Goal: Browse casually

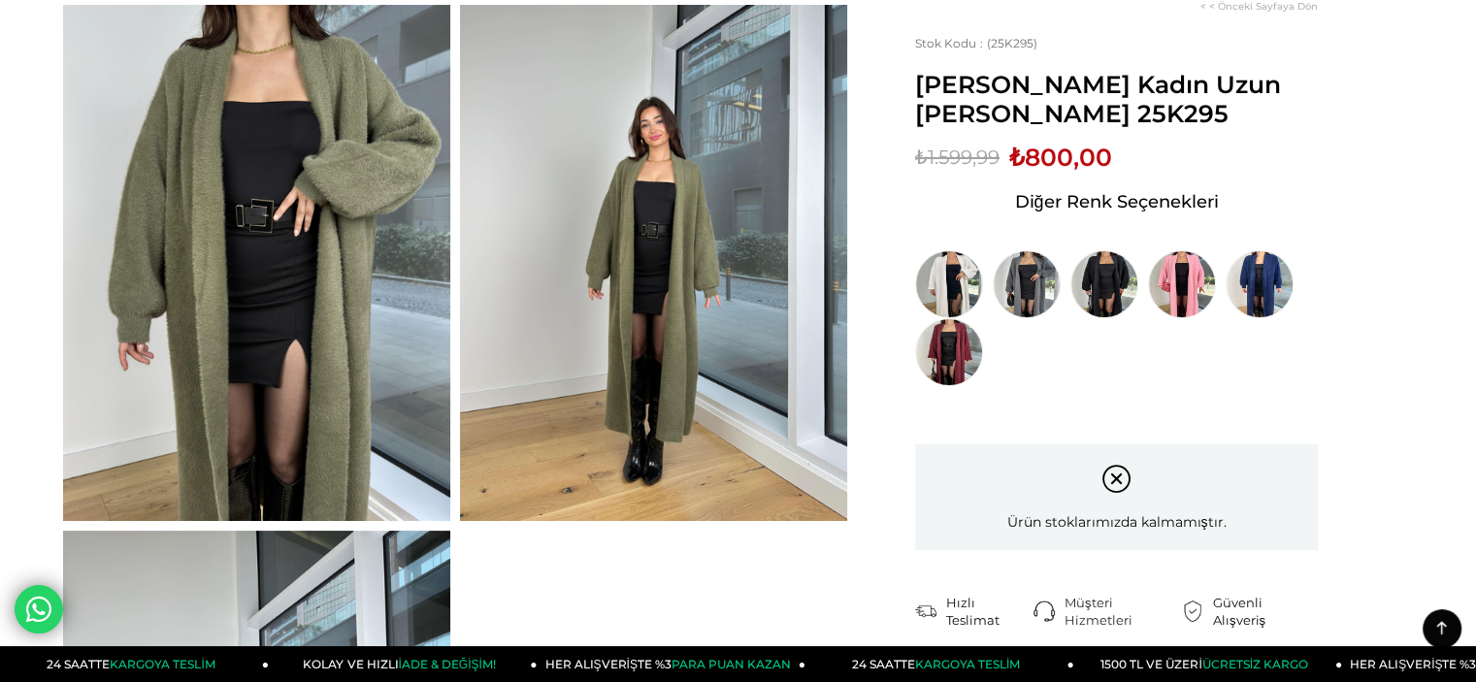
scroll to position [97, 0]
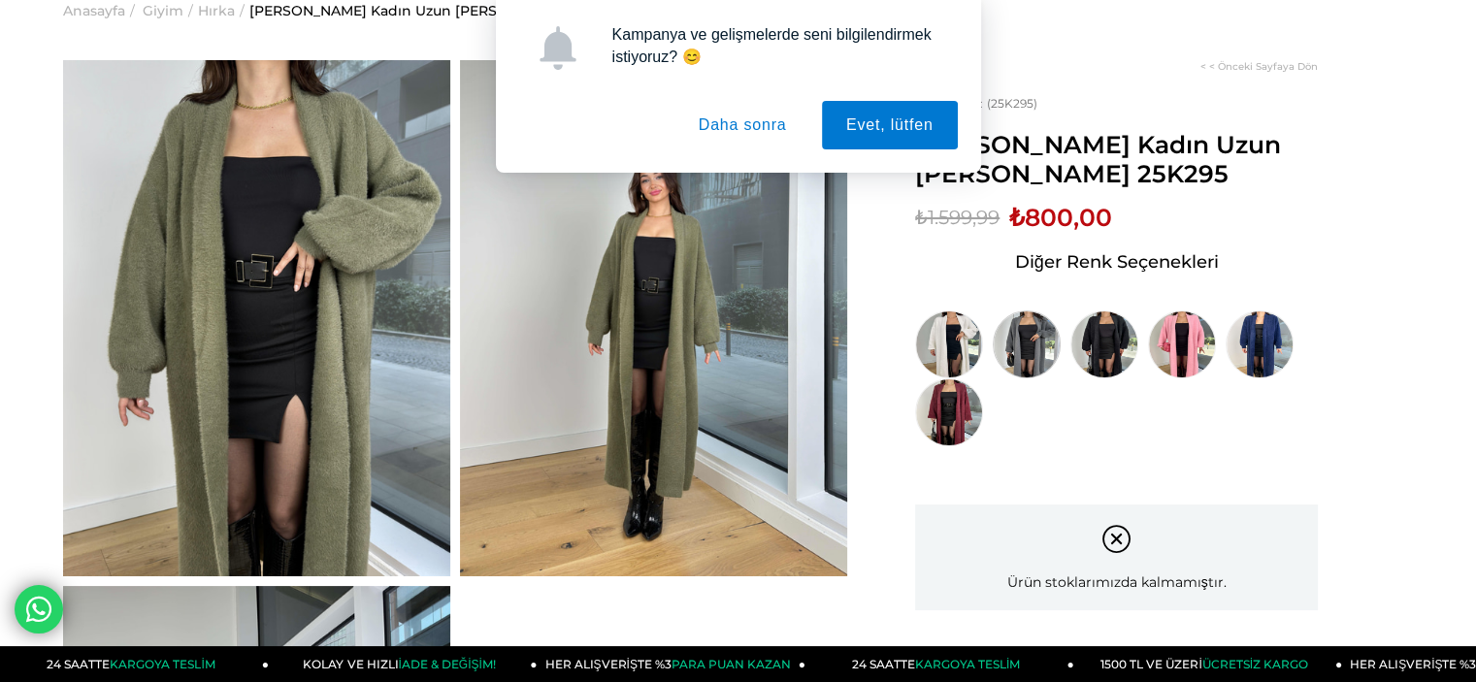
click at [1036, 348] on img at bounding box center [1027, 344] width 68 height 68
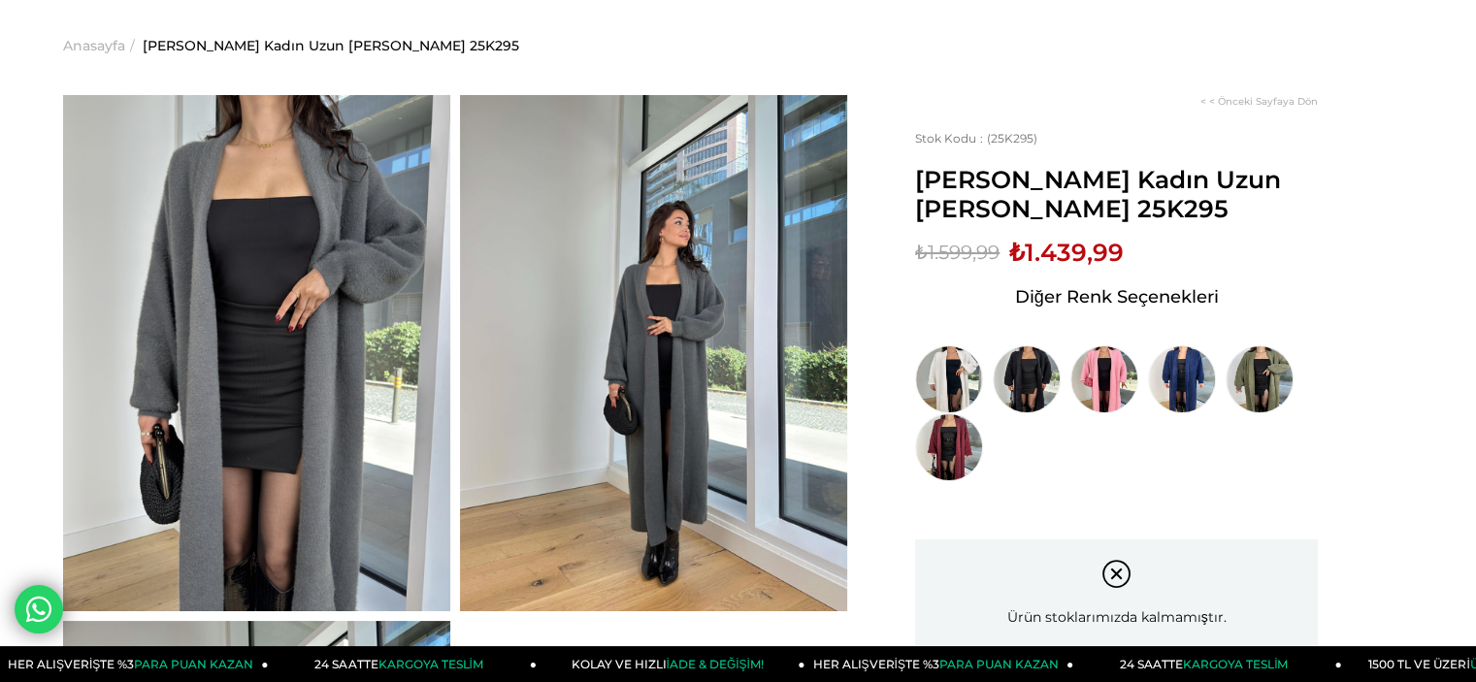
scroll to position [97, 0]
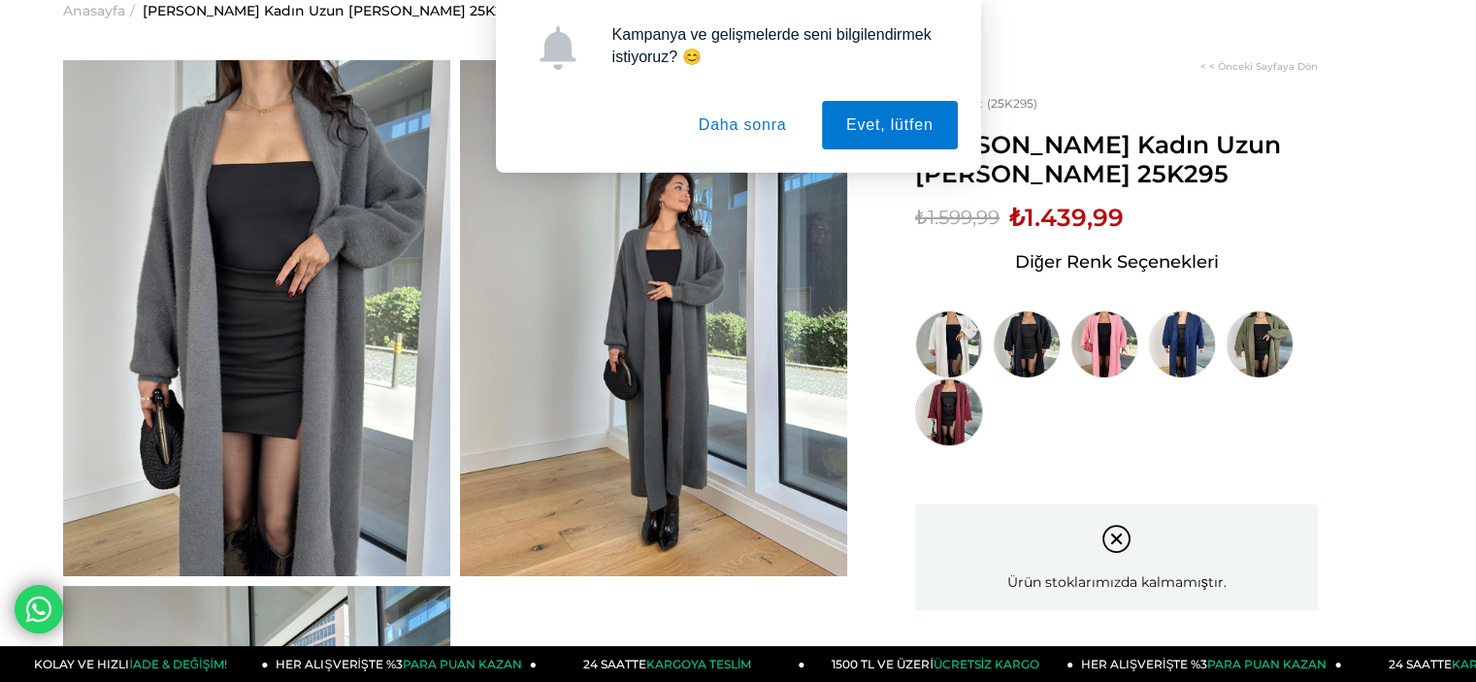
click at [951, 409] on img at bounding box center [949, 412] width 68 height 68
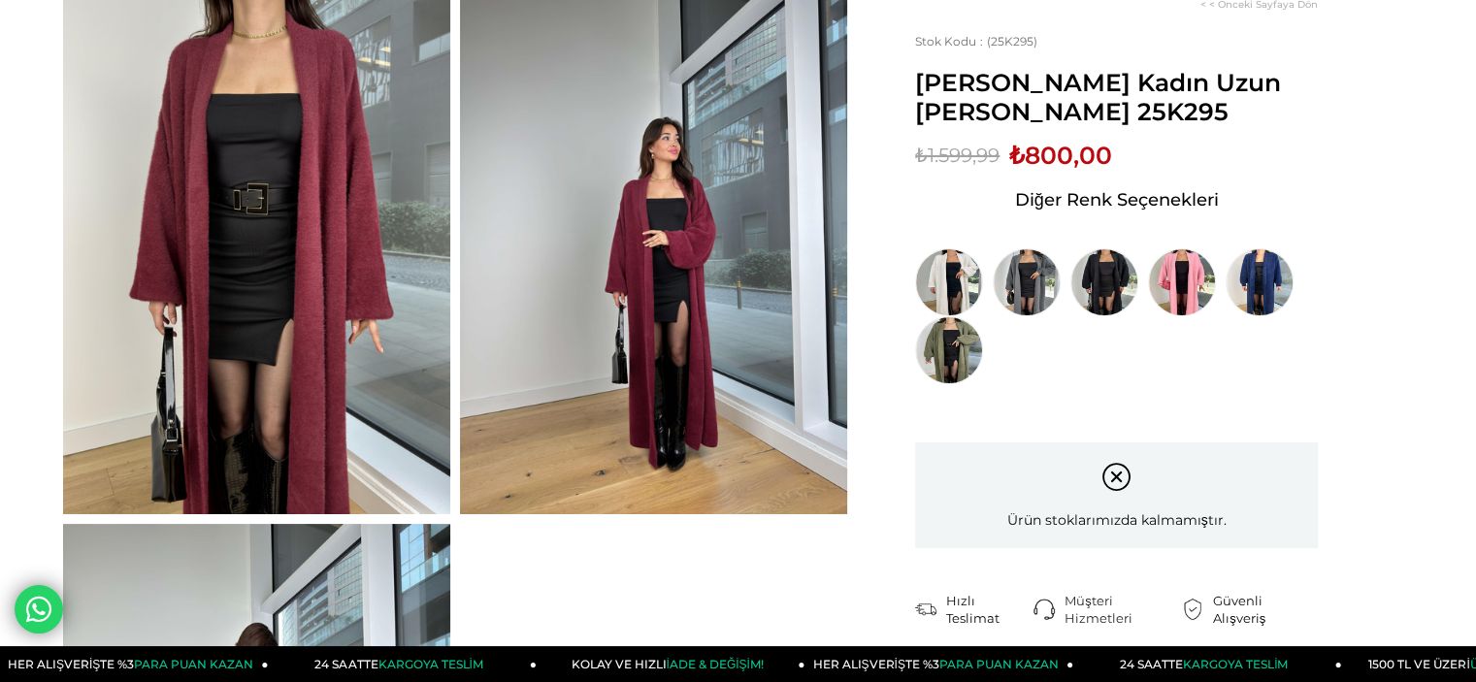
scroll to position [194, 0]
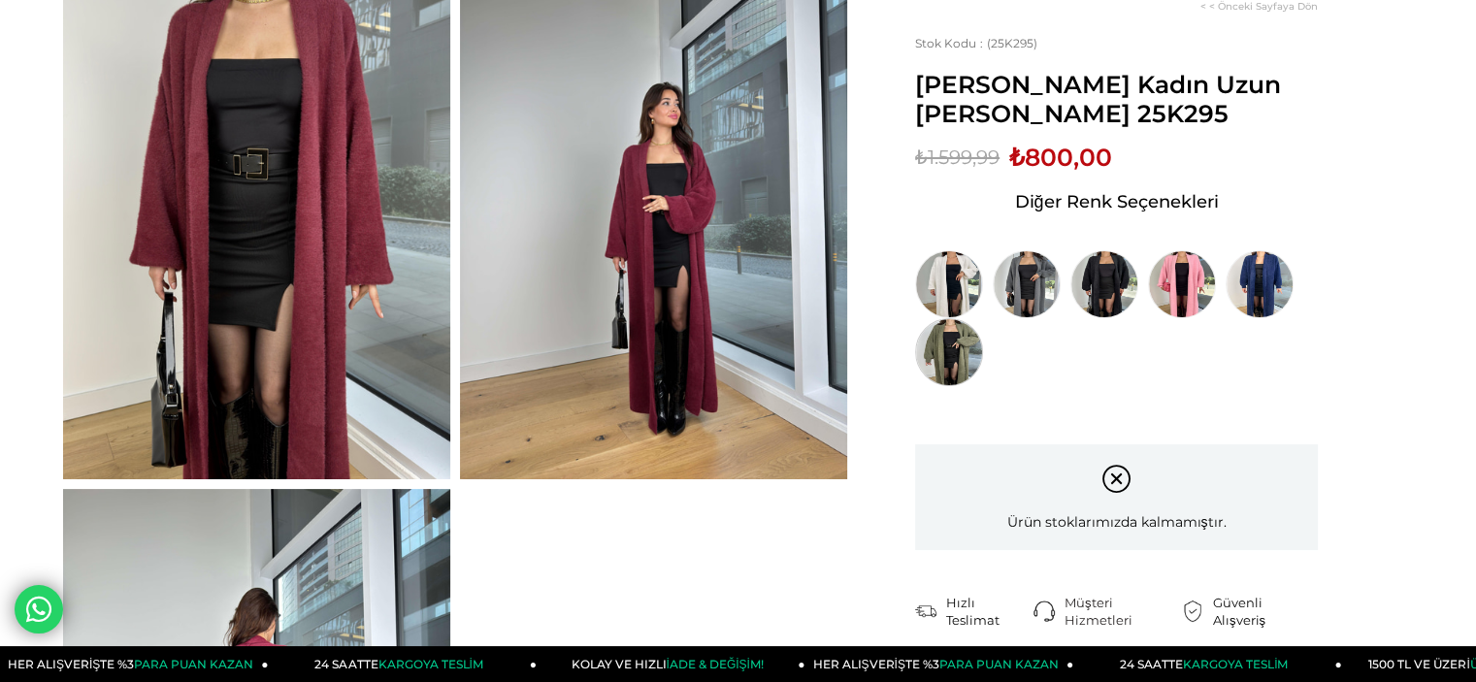
click at [954, 345] on img at bounding box center [949, 352] width 68 height 68
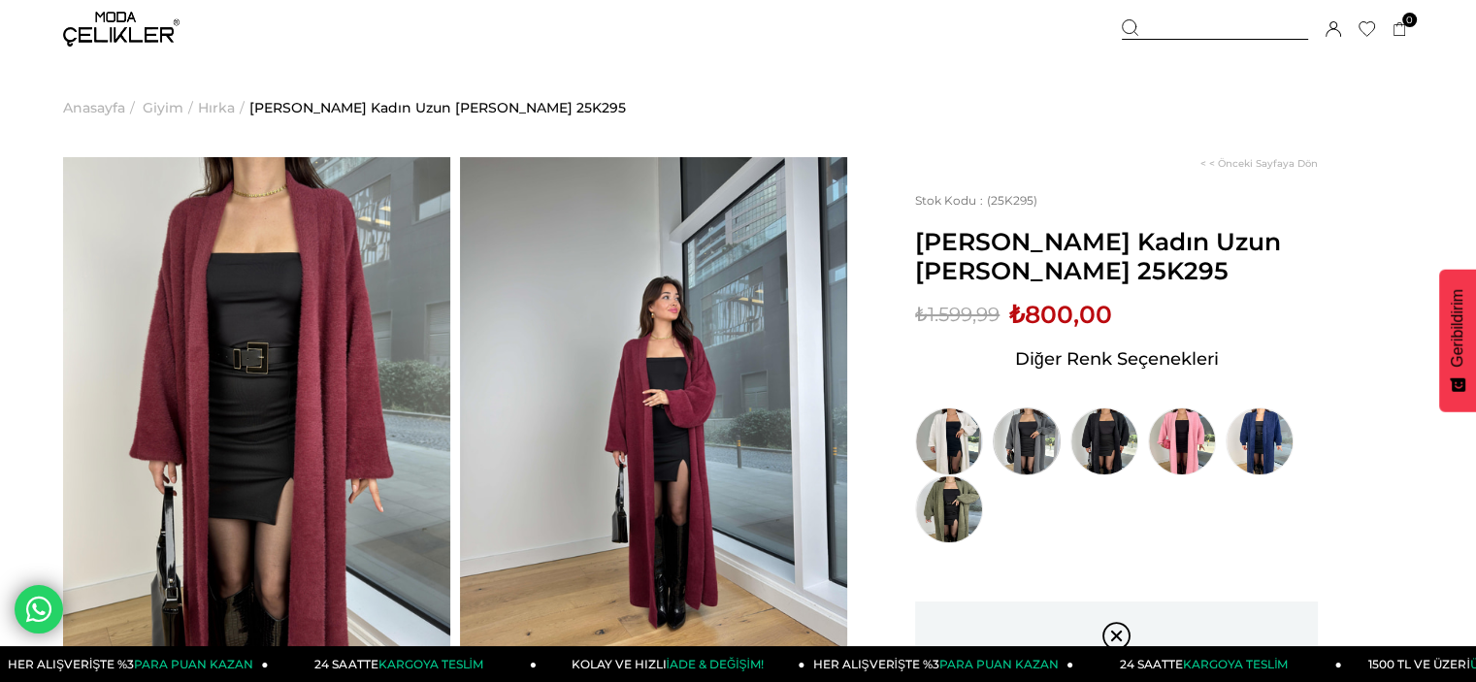
click at [1040, 437] on img at bounding box center [1027, 442] width 68 height 68
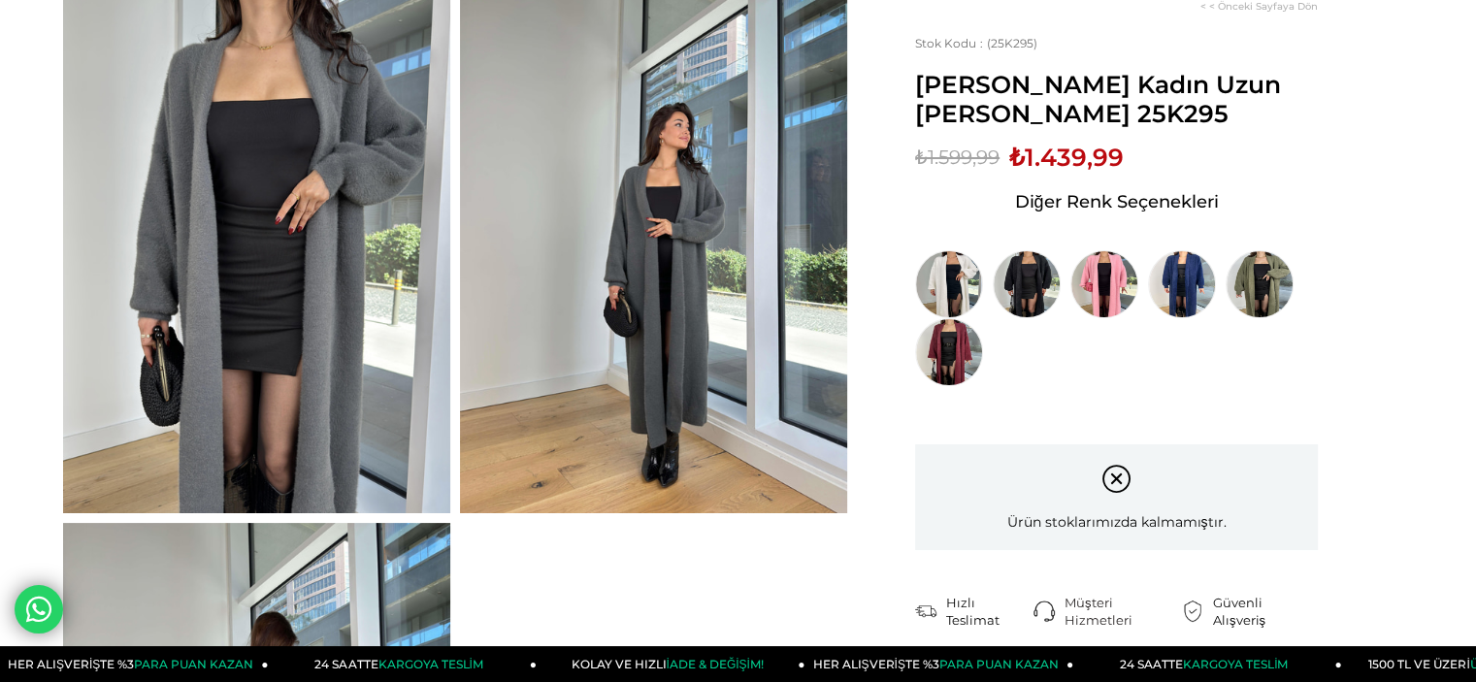
scroll to position [194, 0]
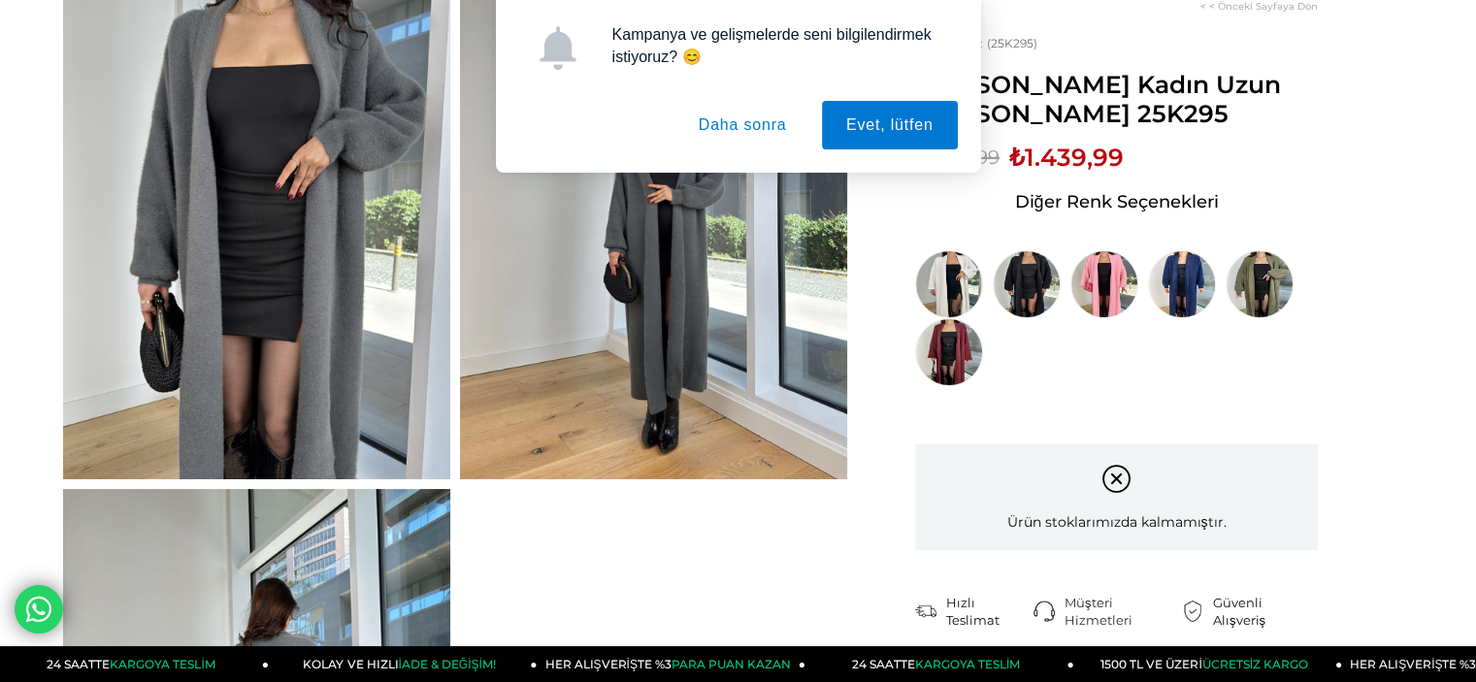
click at [742, 126] on button "Daha sonra" at bounding box center [742, 125] width 137 height 49
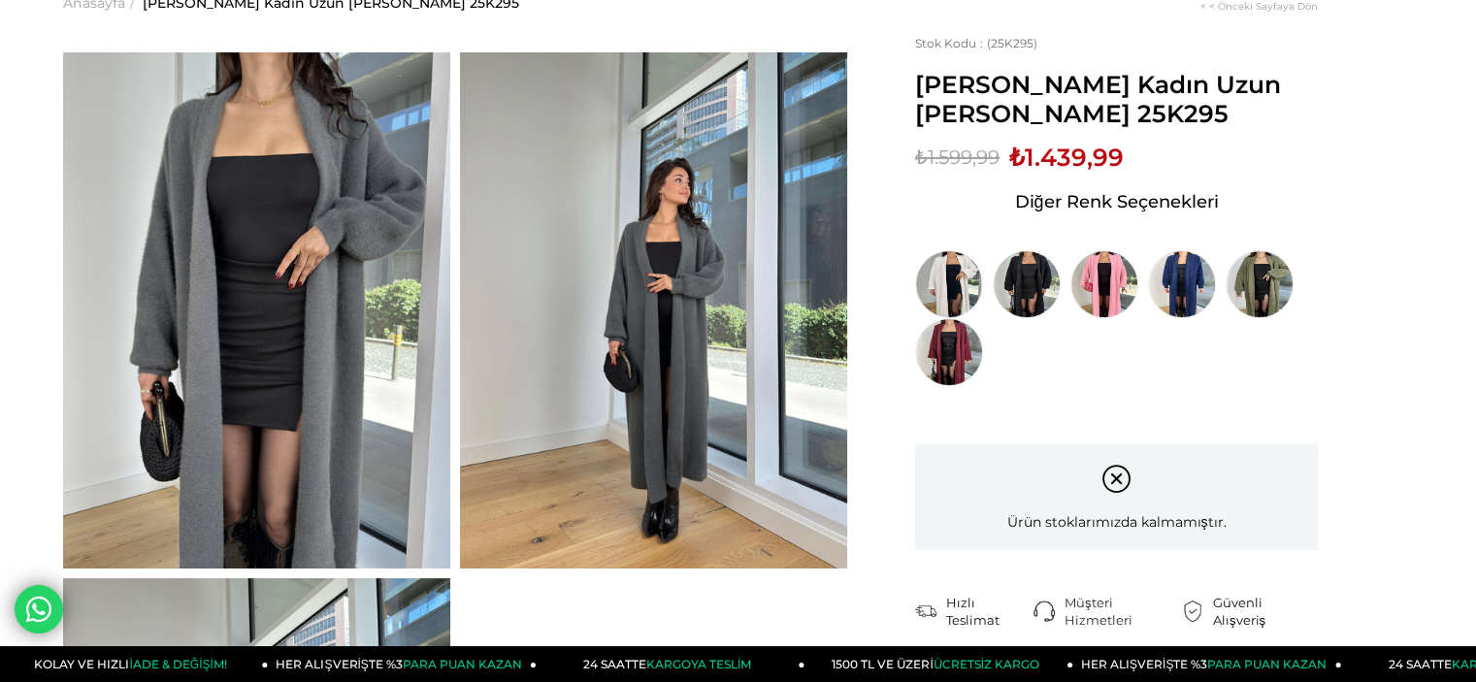
scroll to position [0, 0]
